Goal: Transaction & Acquisition: Purchase product/service

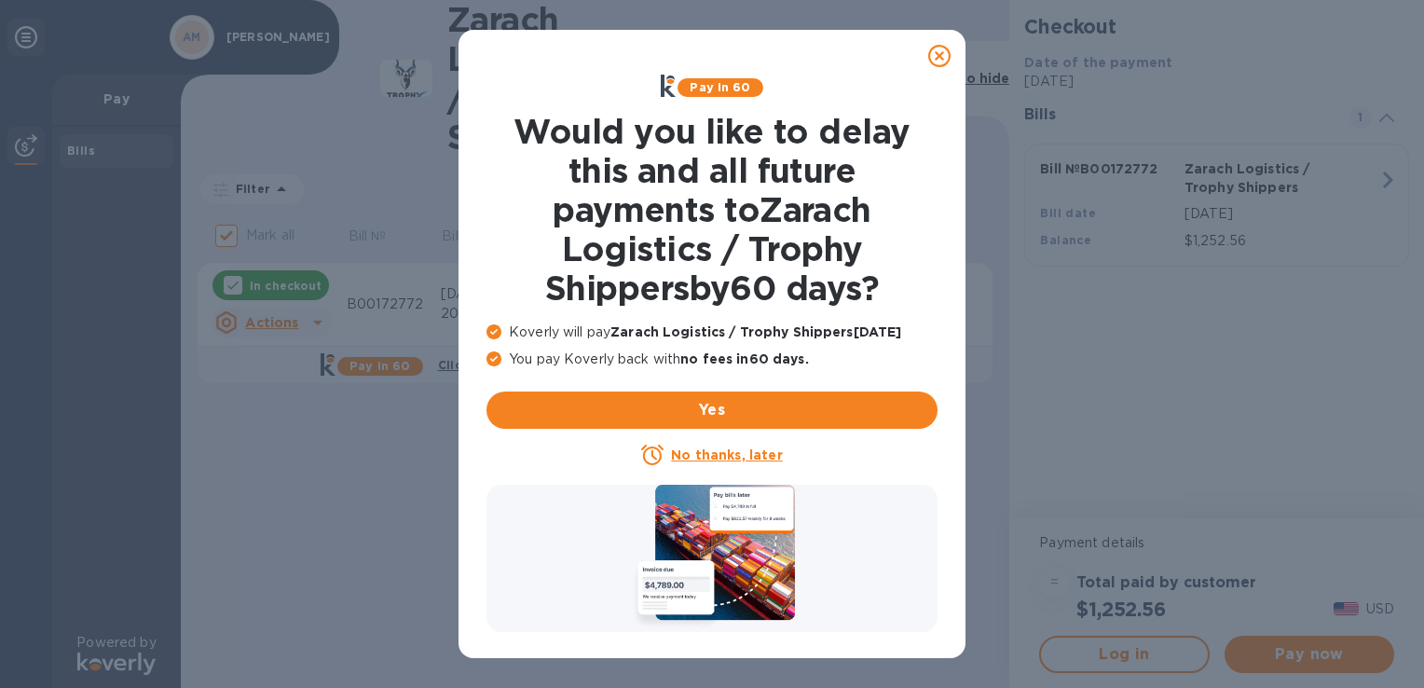
click at [940, 55] on icon at bounding box center [939, 56] width 22 height 22
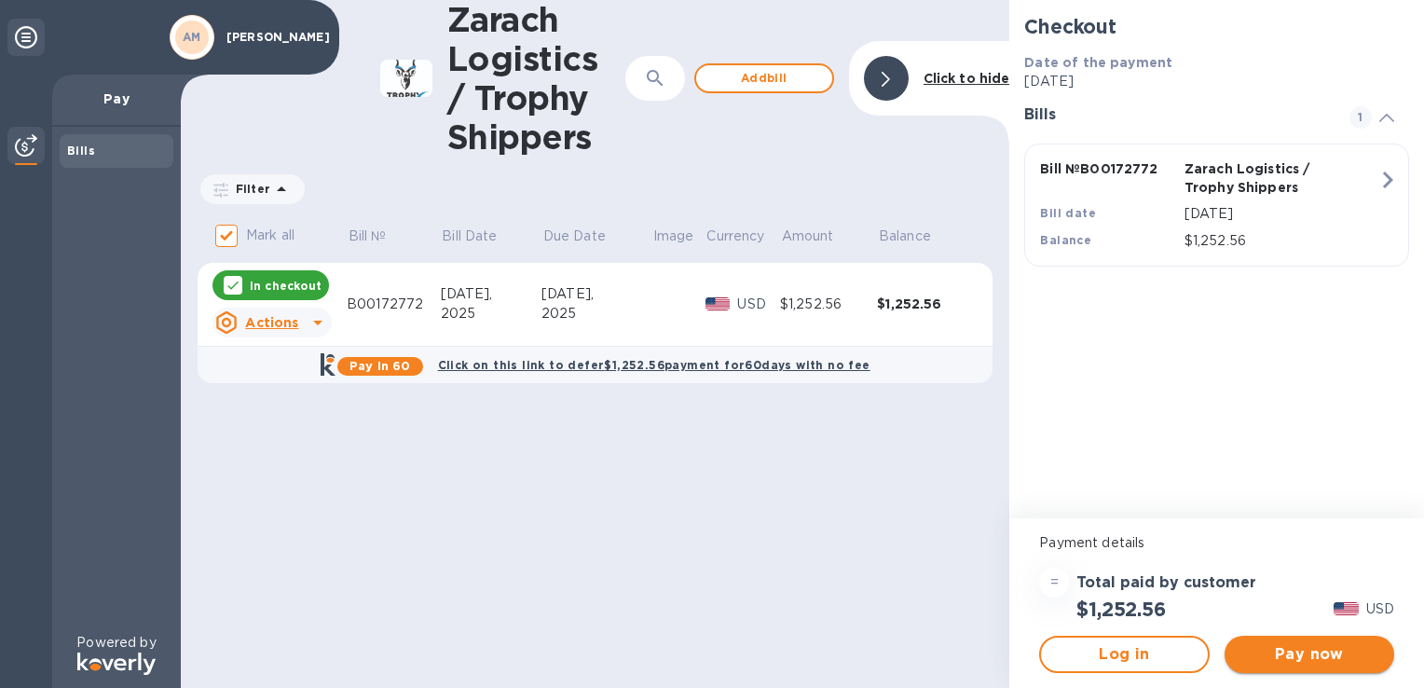
click at [1330, 663] on span "Pay now" at bounding box center [1310, 654] width 140 height 22
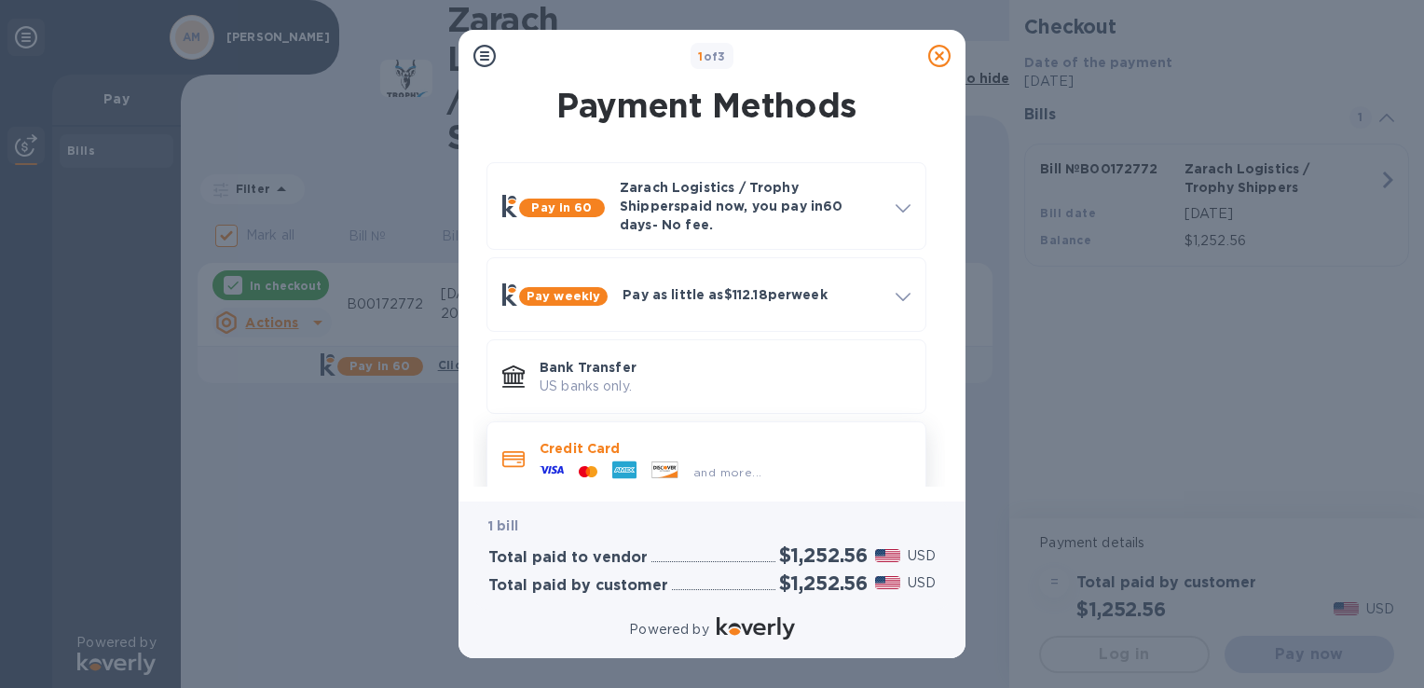
click at [558, 458] on icon at bounding box center [552, 470] width 24 height 24
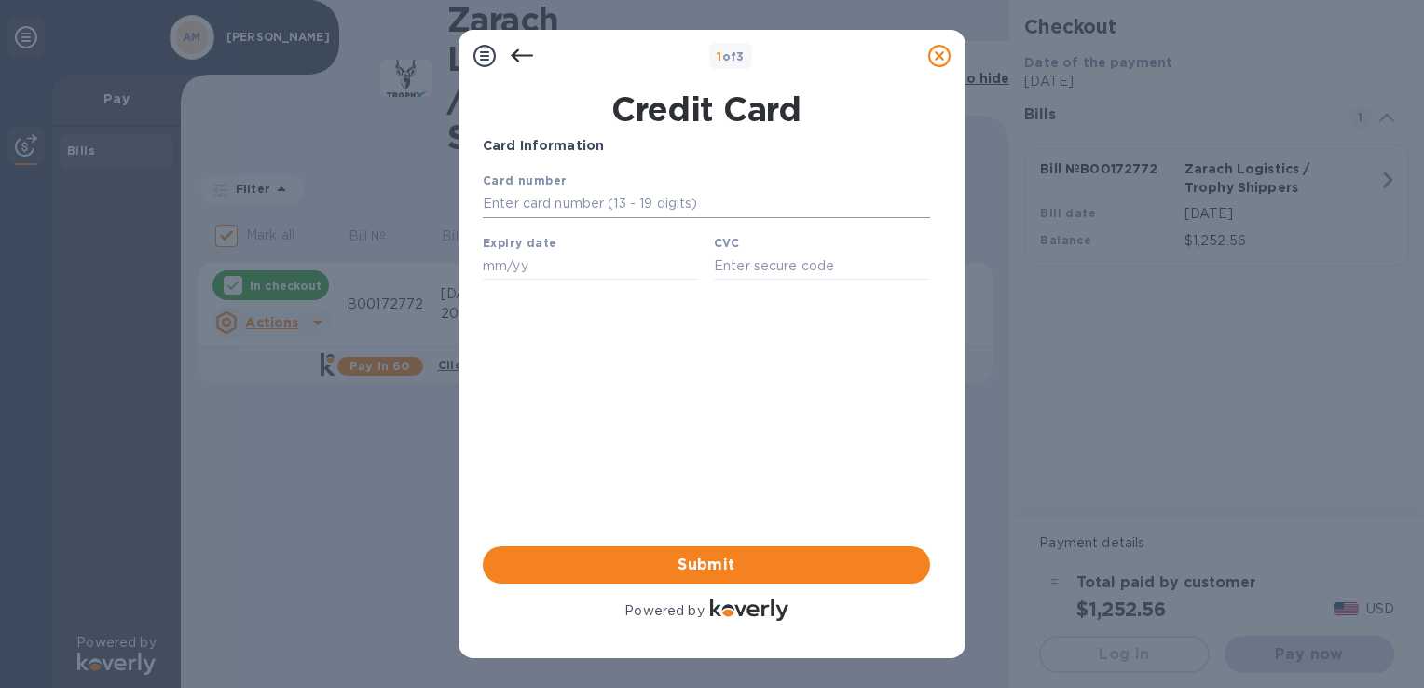
click at [619, 207] on input "text" at bounding box center [706, 204] width 447 height 28
type input "[CREDIT_CARD_NUMBER]"
click at [502, 270] on input "text" at bounding box center [591, 266] width 216 height 28
type input "06/30"
type input "890"
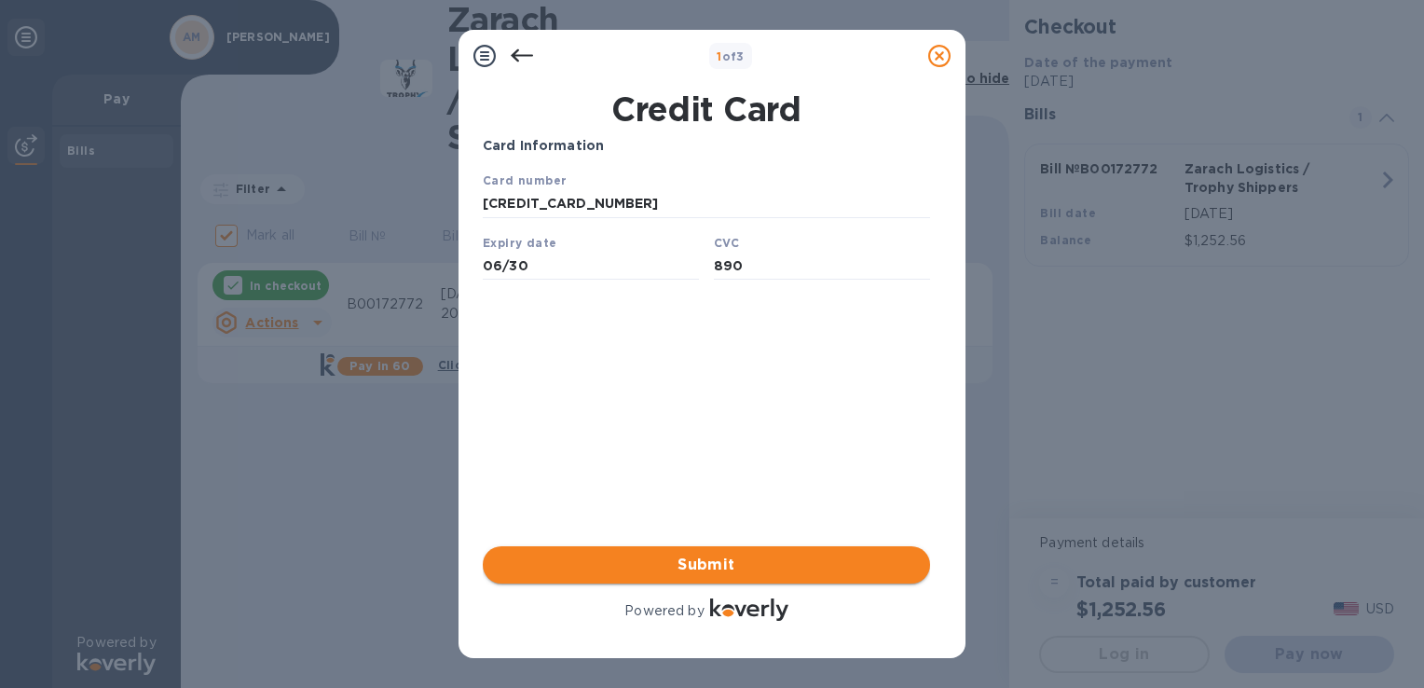
click at [671, 576] on span "Submit" at bounding box center [707, 565] width 418 height 22
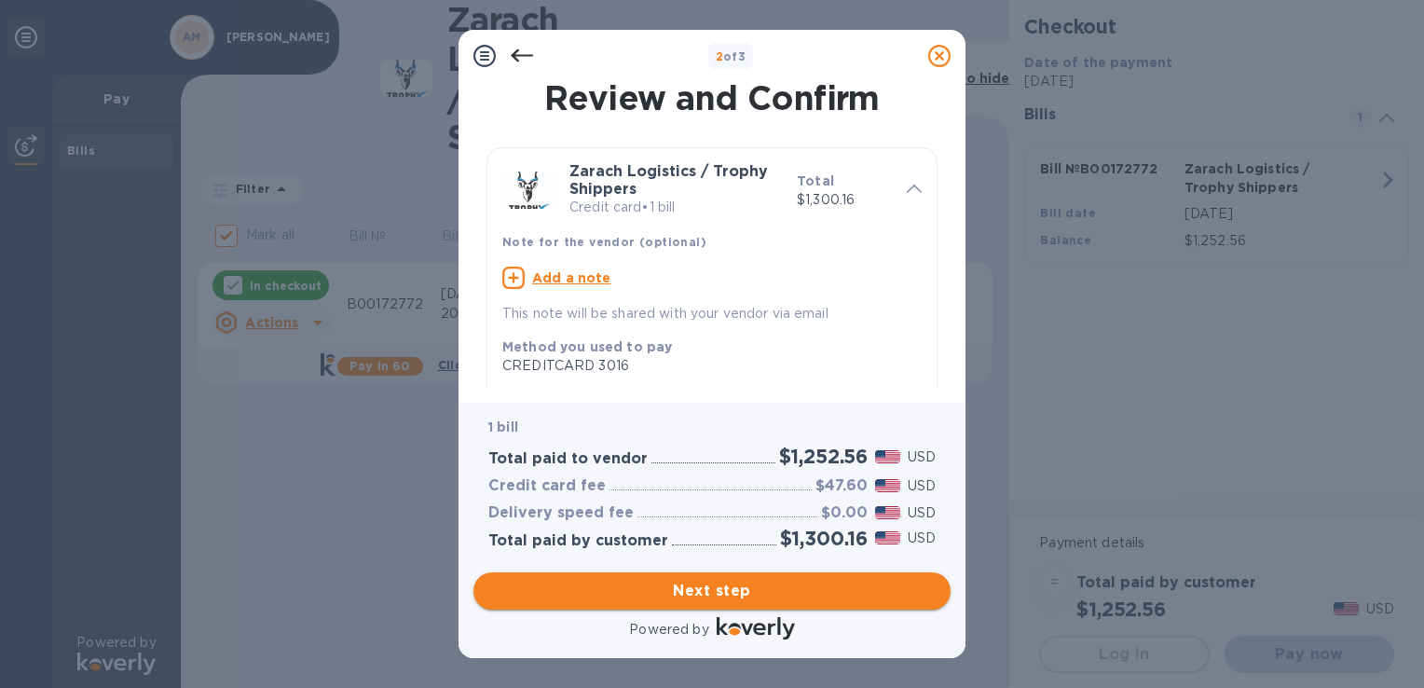
click at [691, 584] on span "Next step" at bounding box center [711, 591] width 447 height 22
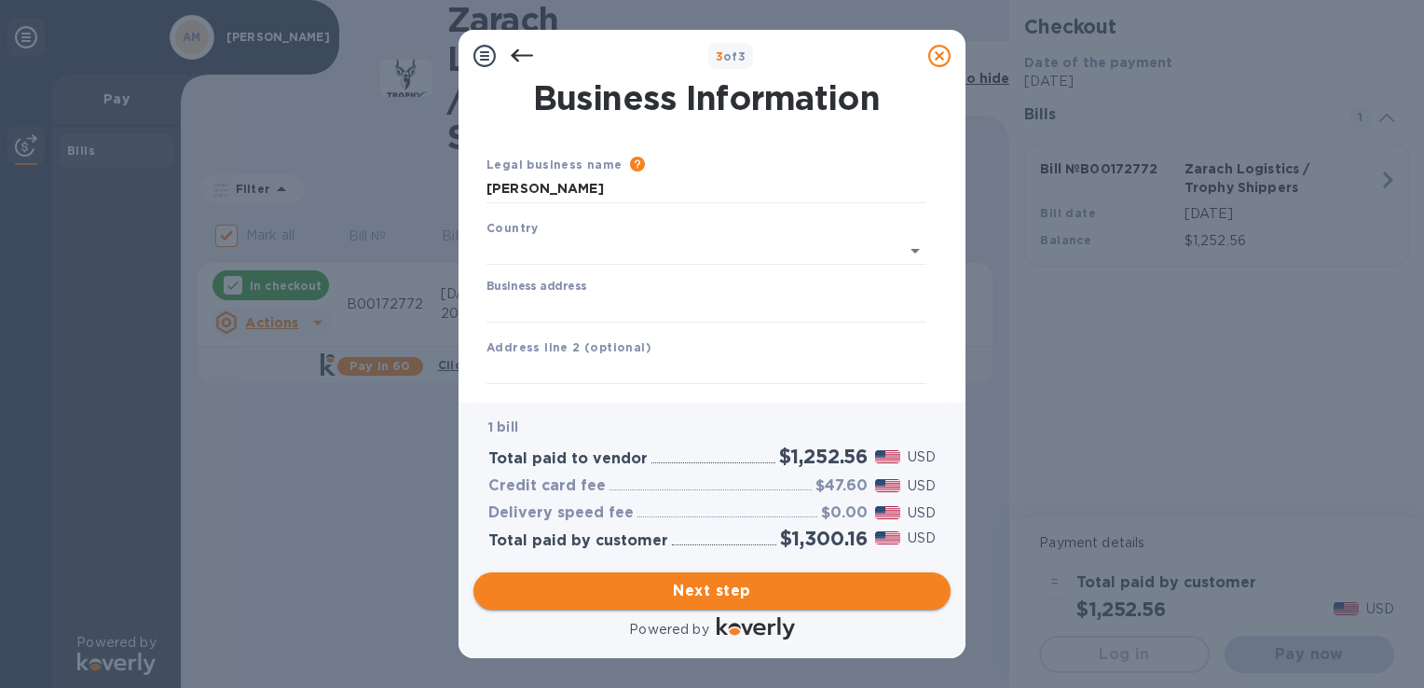
type input "[GEOGRAPHIC_DATA]"
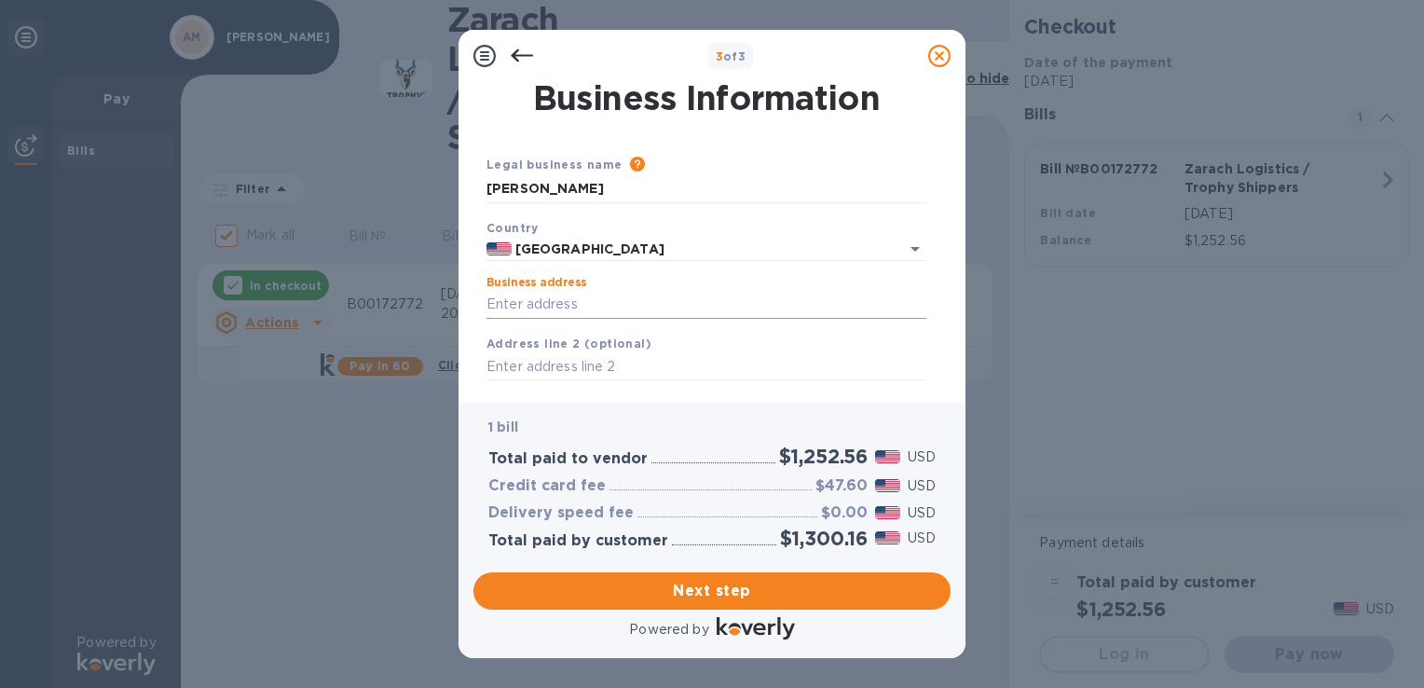
click at [597, 305] on input "Business address" at bounding box center [707, 305] width 440 height 28
type input "1192 FM 1052"
type input "UVALDE"
type input "[US_STATE]"
type input "78801"
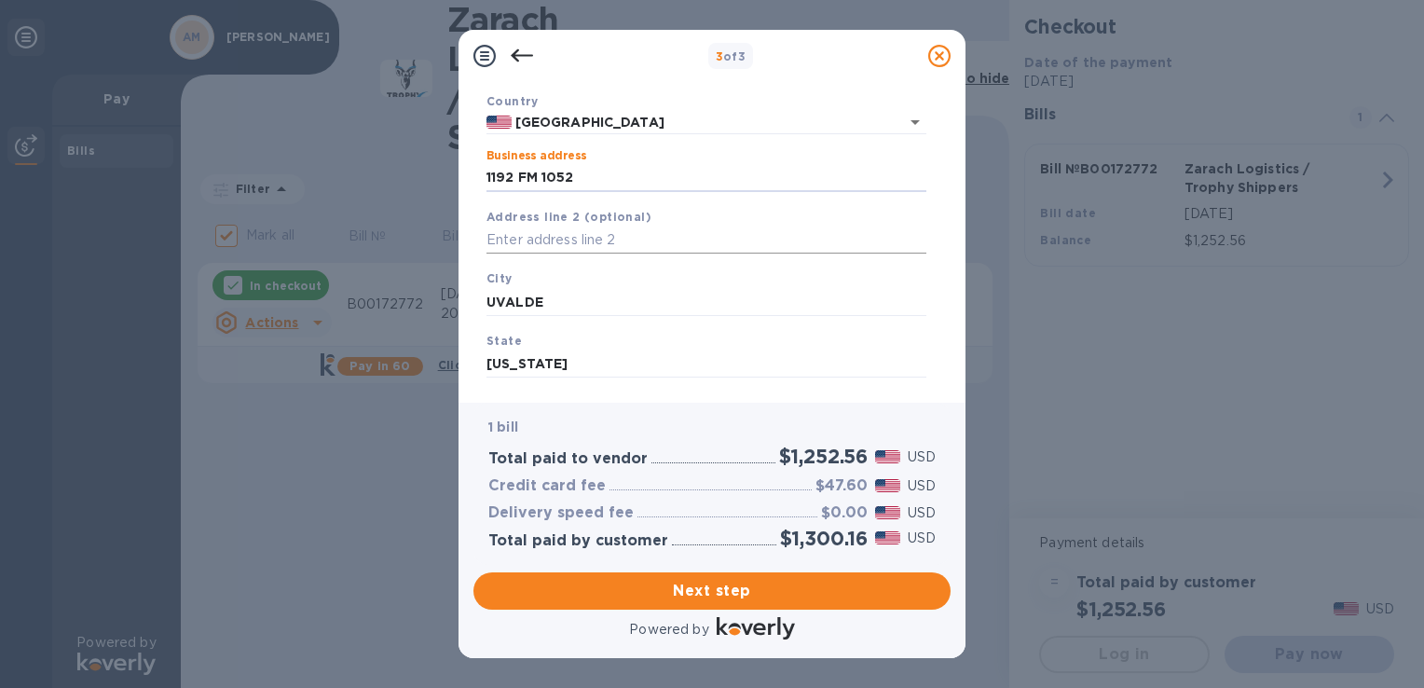
scroll to position [186, 0]
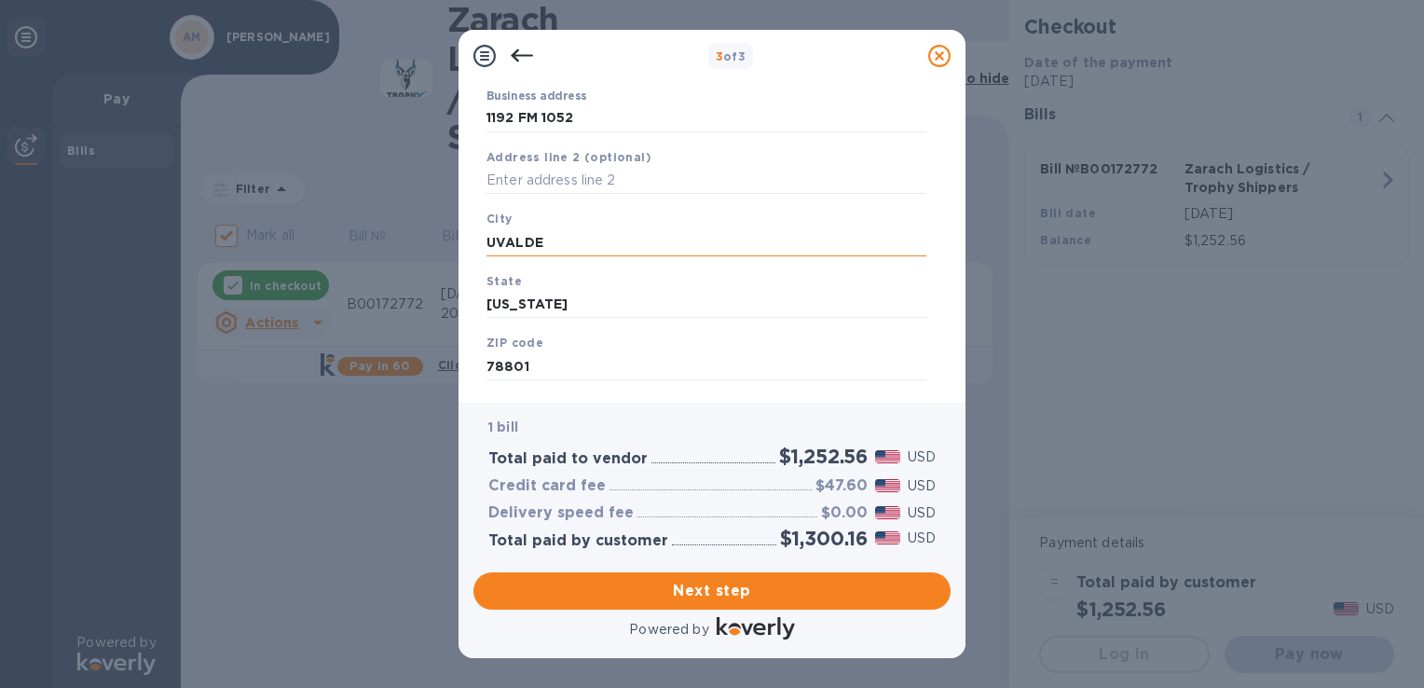
click at [608, 256] on input "UVALDE" at bounding box center [707, 242] width 440 height 28
type input "UVALDE"
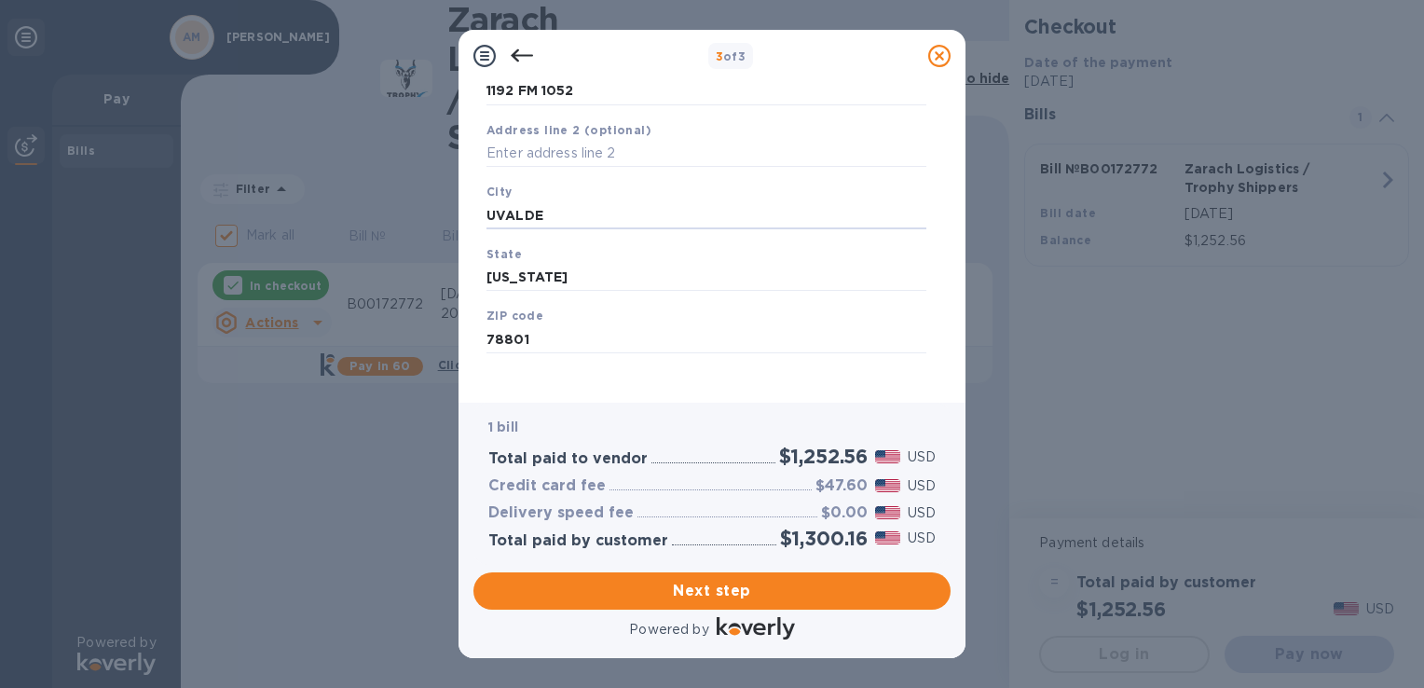
scroll to position [226, 0]
click at [674, 592] on span "Next step" at bounding box center [711, 591] width 447 height 22
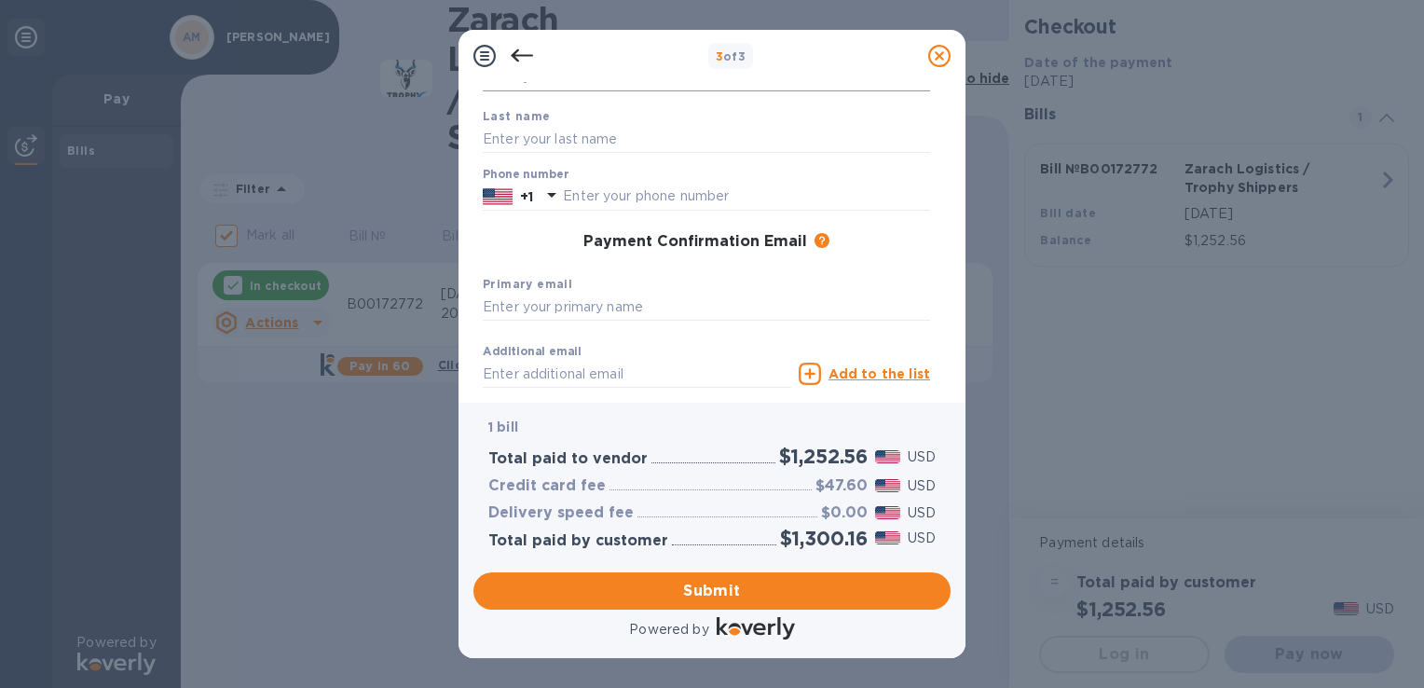
scroll to position [0, 0]
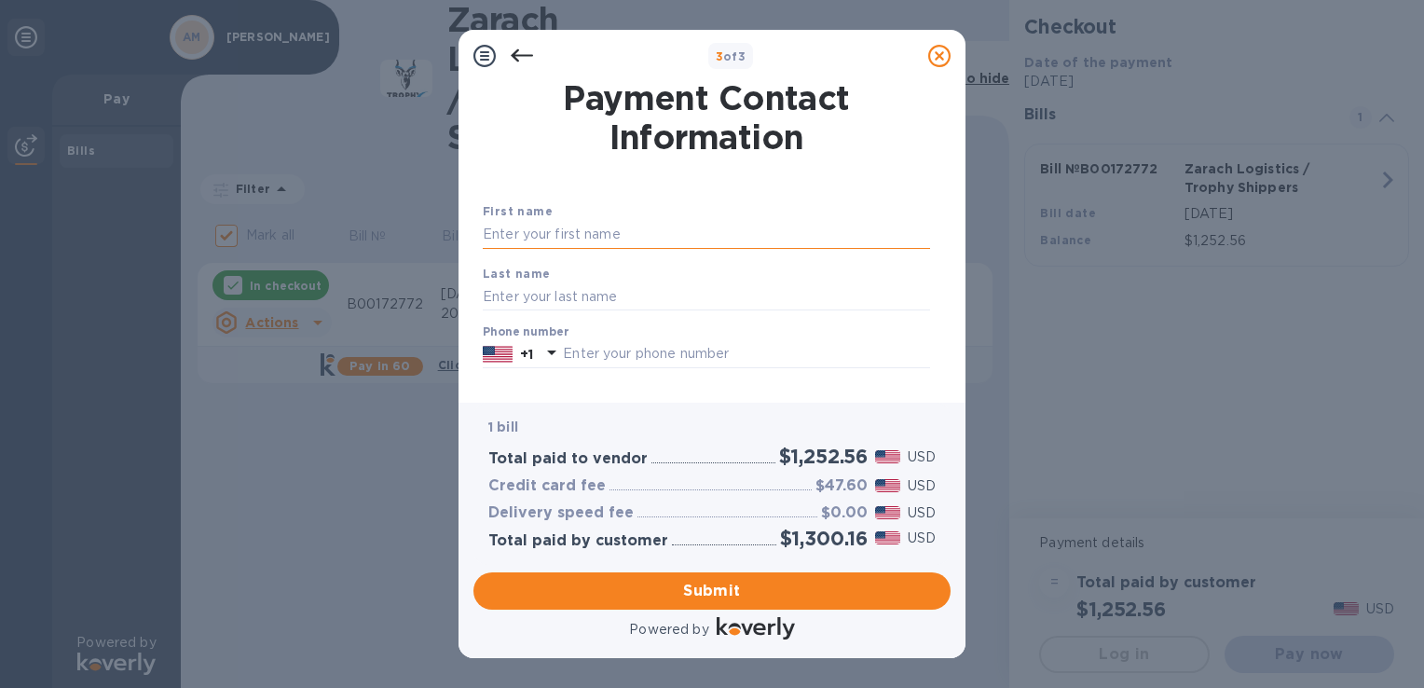
click at [574, 229] on input "text" at bounding box center [706, 235] width 447 height 28
type input "[PERSON_NAME]"
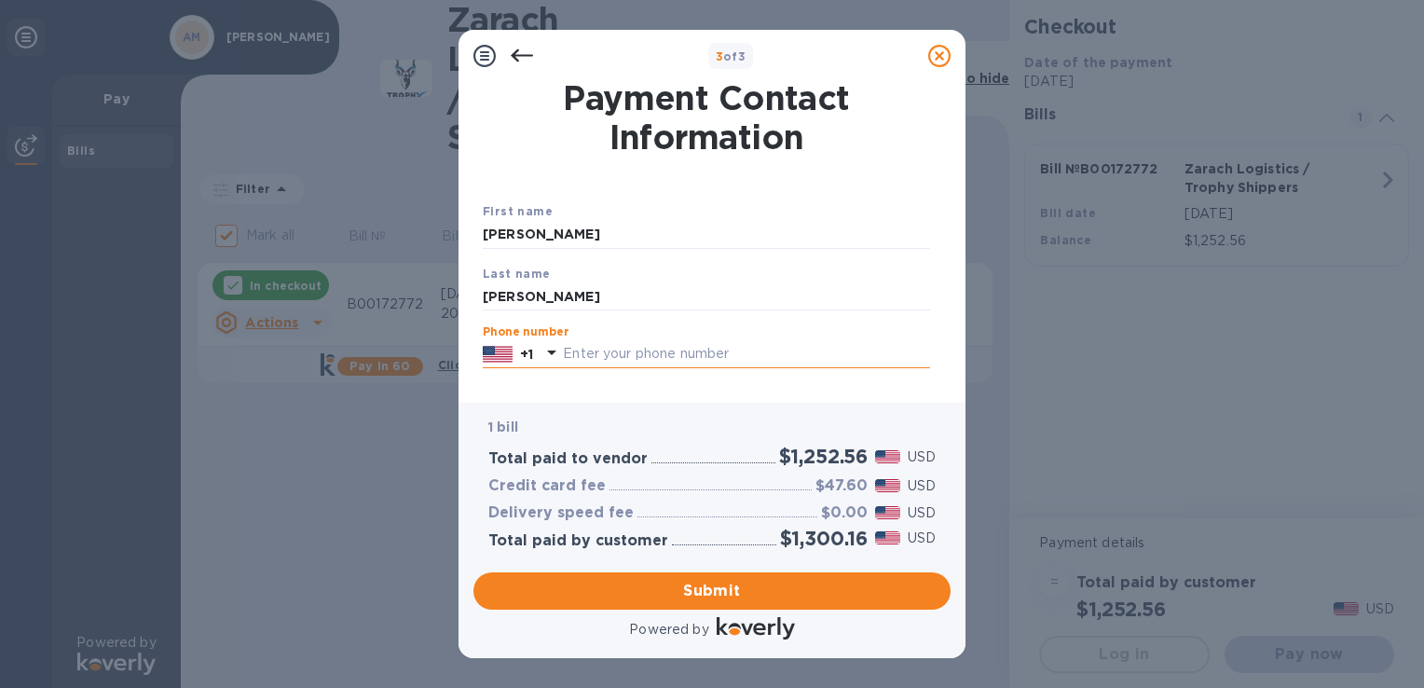
click at [614, 354] on input "text" at bounding box center [746, 354] width 367 height 28
type input "7135031987"
type input "[EMAIL_ADDRESS][DOMAIN_NAME]"
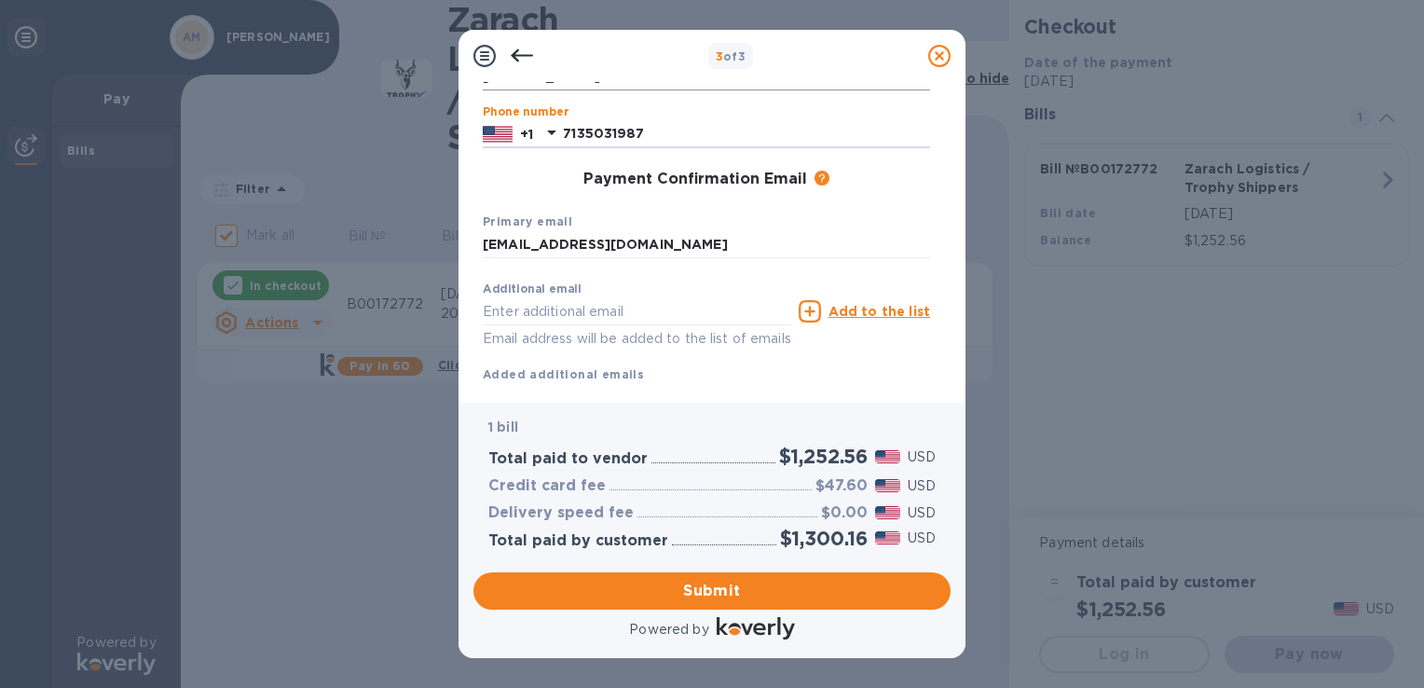
scroll to position [268, 0]
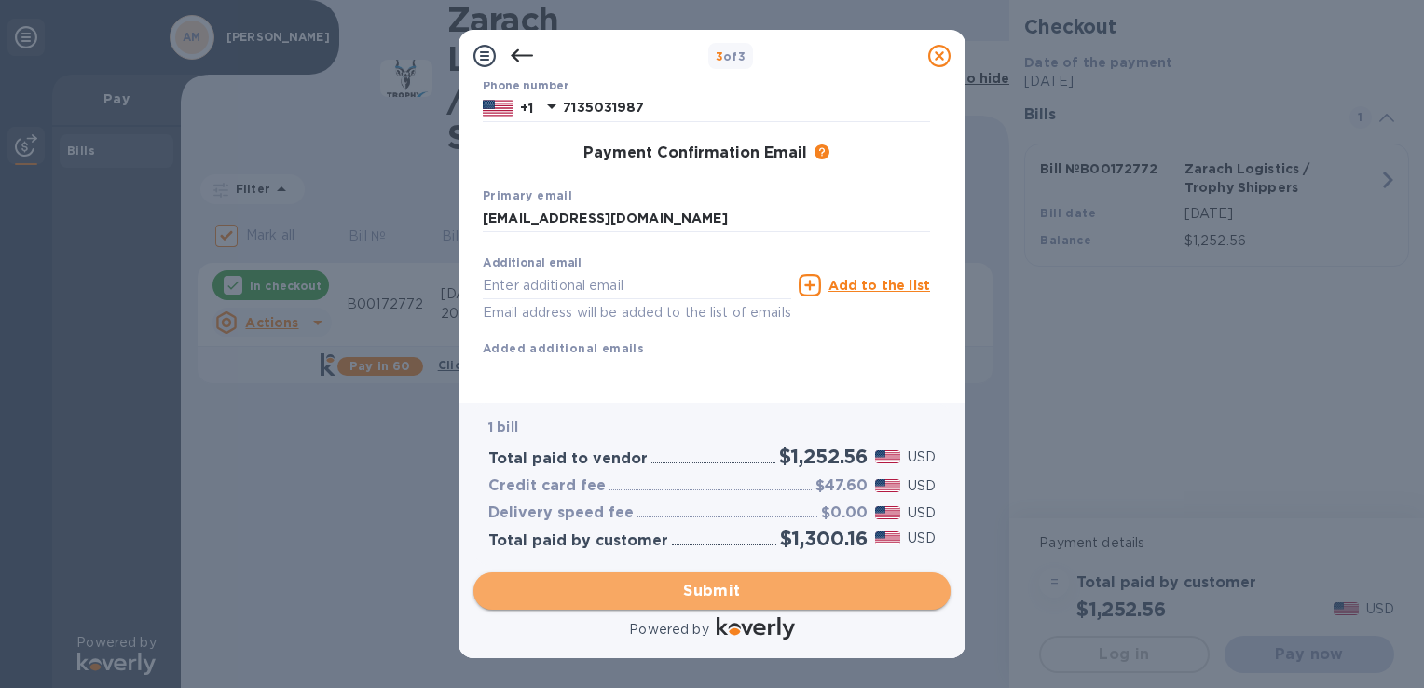
click at [689, 591] on span "Submit" at bounding box center [711, 591] width 447 height 22
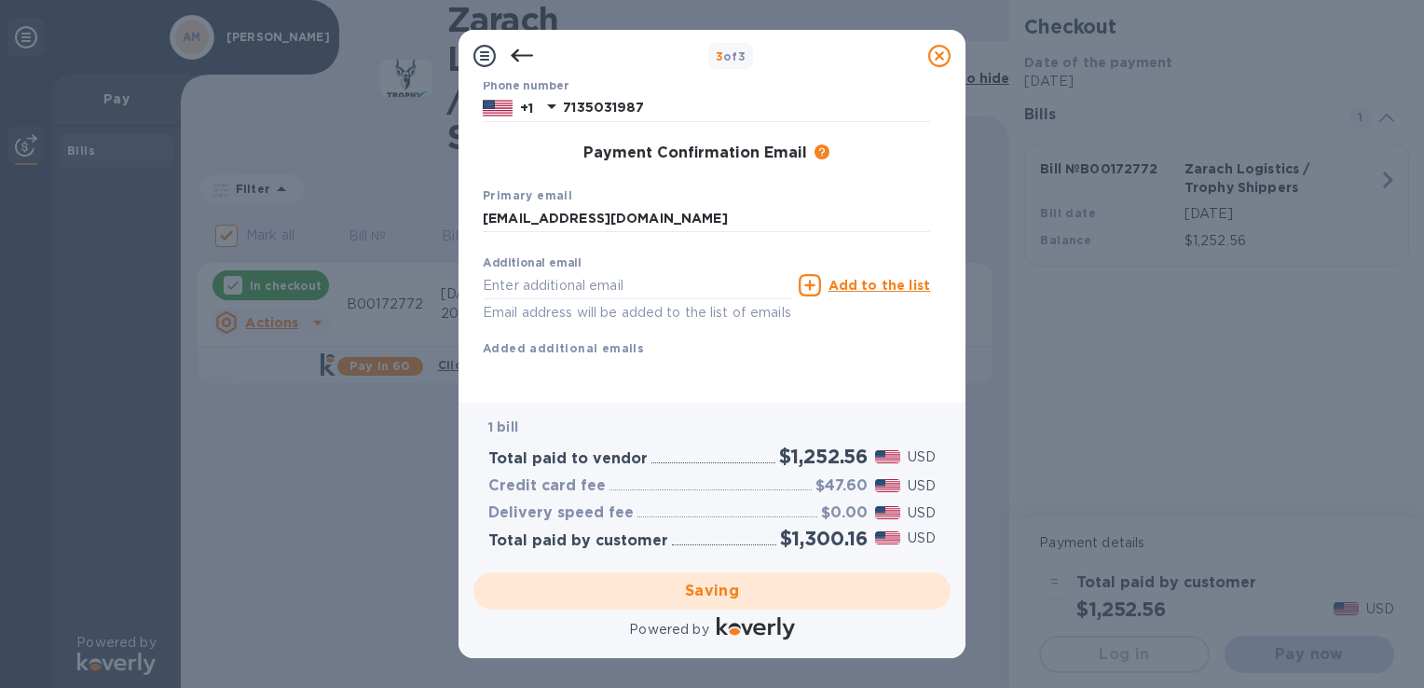
checkbox input "false"
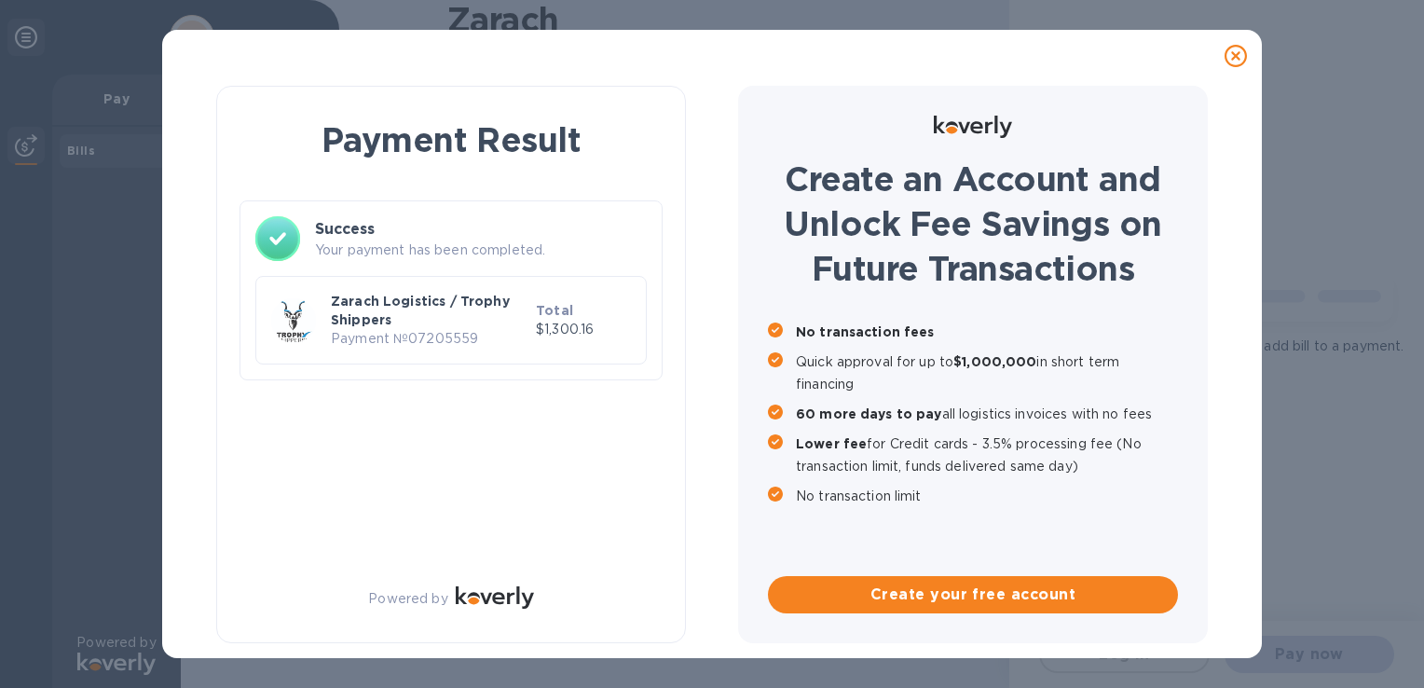
scroll to position [0, 0]
